Goal: Communication & Community: Share content

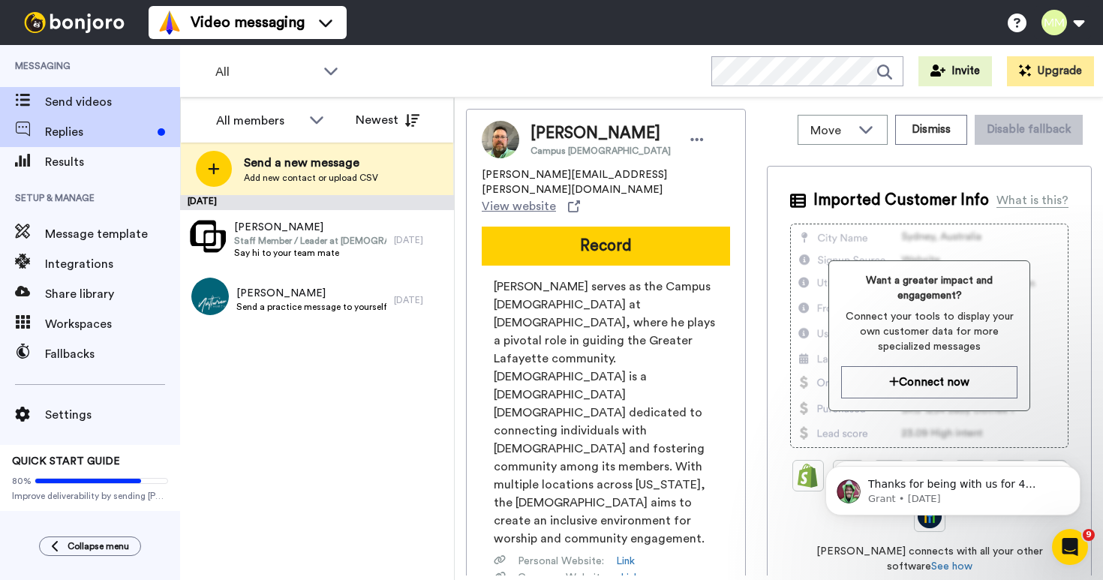
click at [115, 134] on span "Replies" at bounding box center [98, 132] width 107 height 18
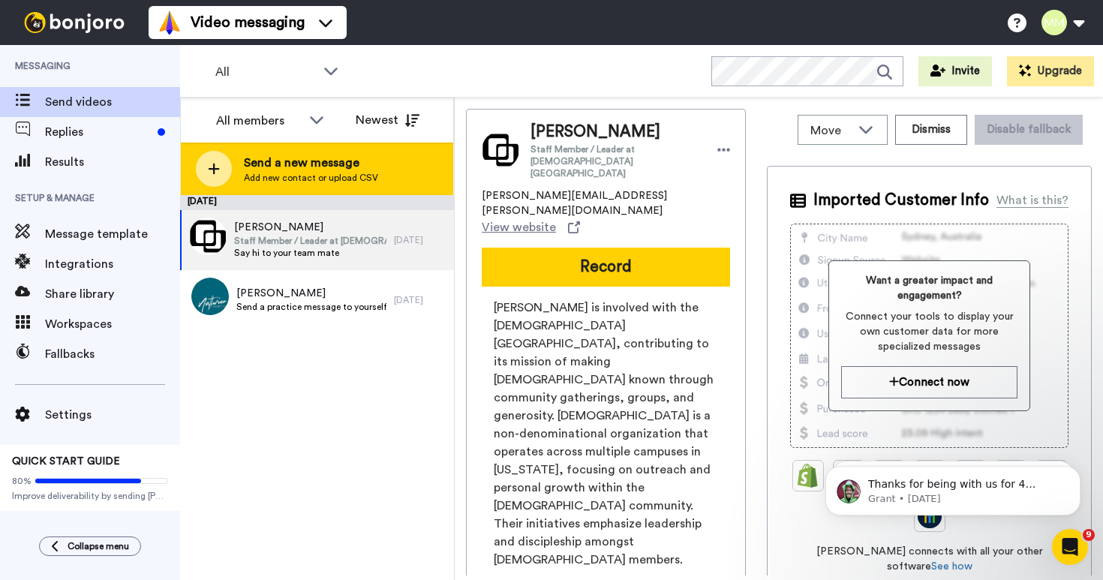
click at [341, 182] on span "Add new contact or upload CSV" at bounding box center [311, 178] width 134 height 12
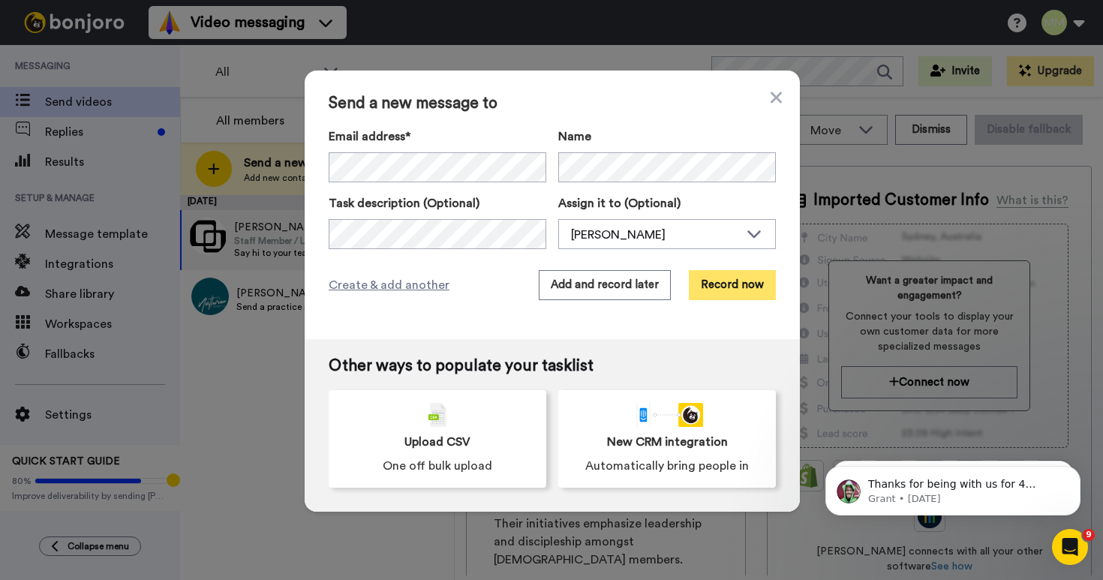
click at [721, 289] on button "Record now" at bounding box center [732, 285] width 87 height 30
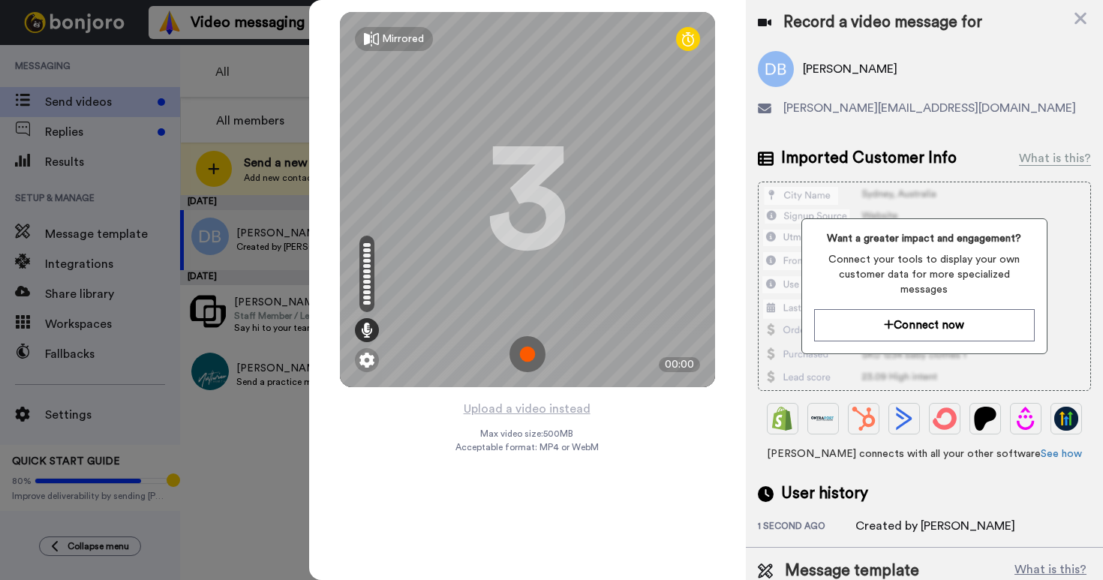
click at [524, 352] on img at bounding box center [528, 354] width 36 height 36
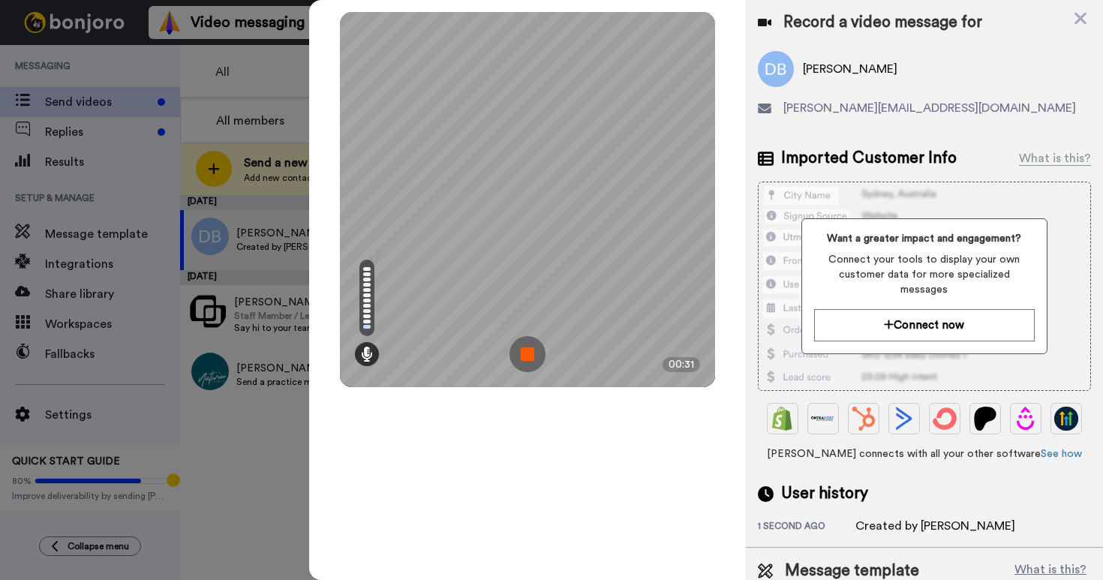
click at [525, 352] on img at bounding box center [528, 354] width 36 height 36
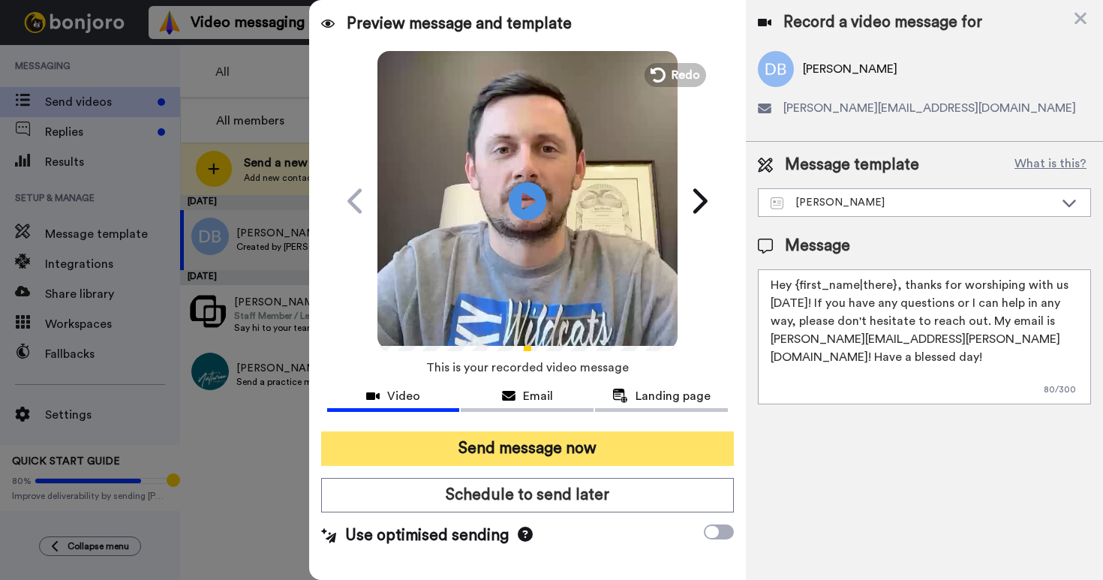
click at [502, 446] on button "Send message now" at bounding box center [527, 449] width 413 height 35
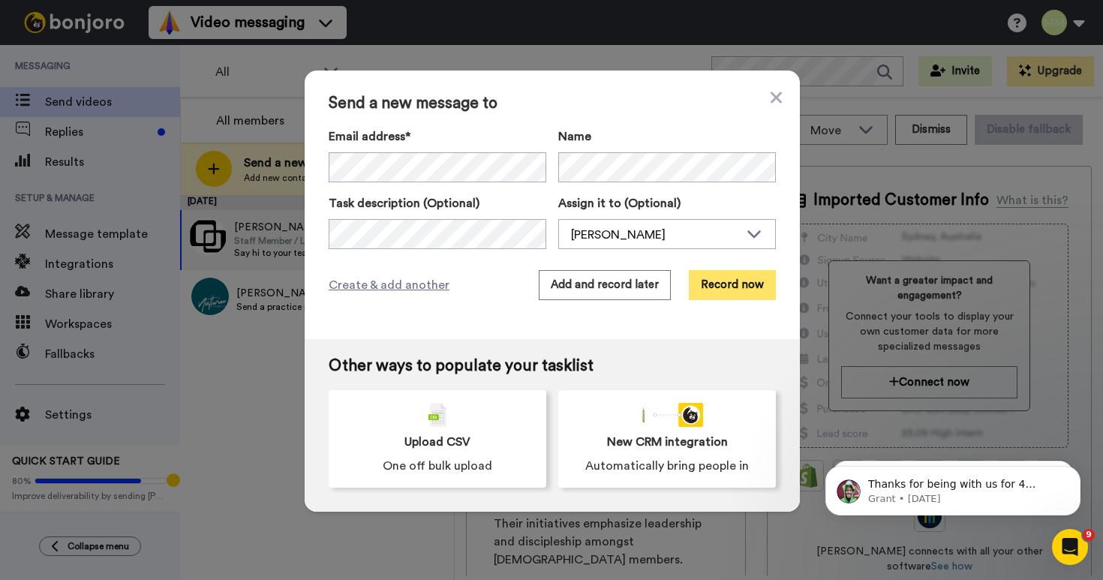
click at [720, 281] on button "Record now" at bounding box center [732, 285] width 87 height 30
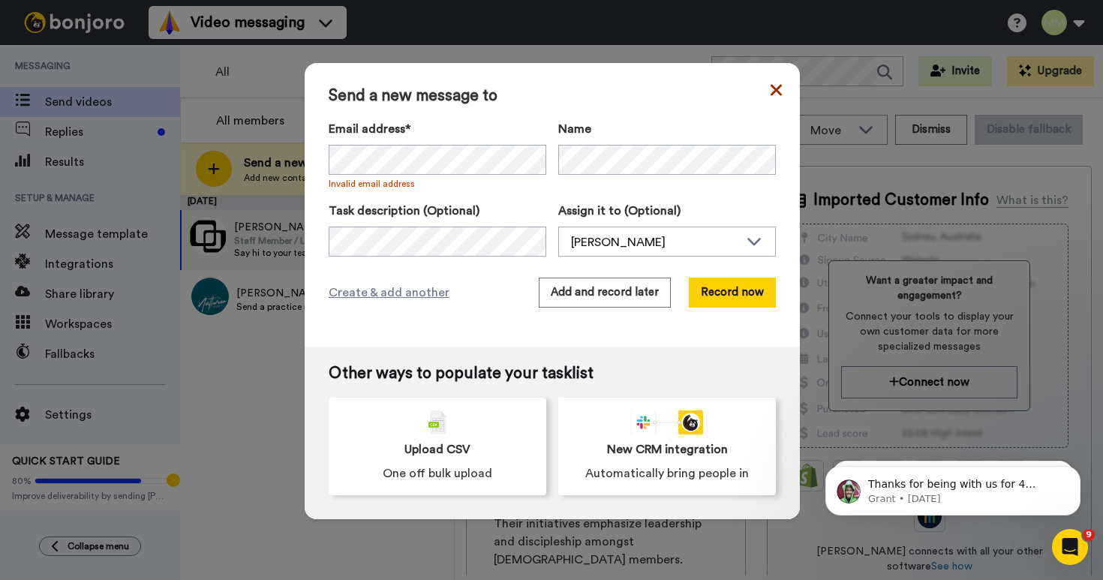
click at [771, 85] on icon at bounding box center [776, 90] width 11 height 18
